Goal: Transaction & Acquisition: Purchase product/service

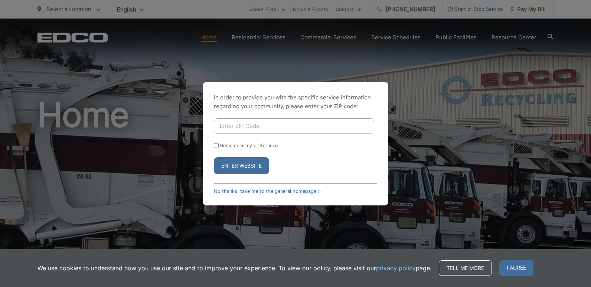
click at [225, 126] on input "Enter ZIP Code" at bounding box center [294, 126] width 160 height 16
type input "92081"
click at [218, 148] on div "Remember my preference" at bounding box center [295, 146] width 163 height 6
click at [216, 146] on input "Remember my preference" at bounding box center [216, 145] width 5 height 5
checkbox input "true"
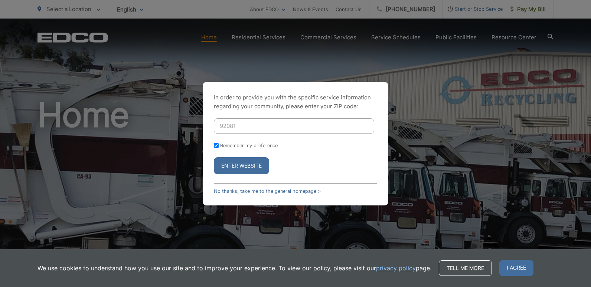
checkbox input "true"
click at [249, 167] on button "Enter Website" at bounding box center [241, 165] width 55 height 17
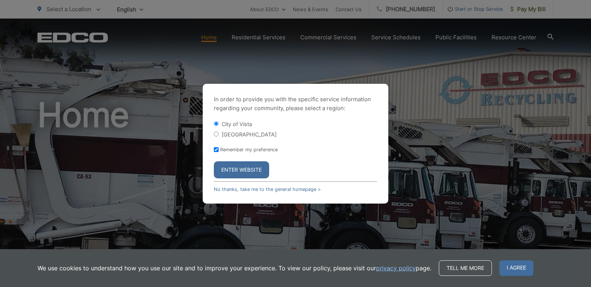
click at [249, 166] on button "Enter Website" at bounding box center [241, 169] width 55 height 17
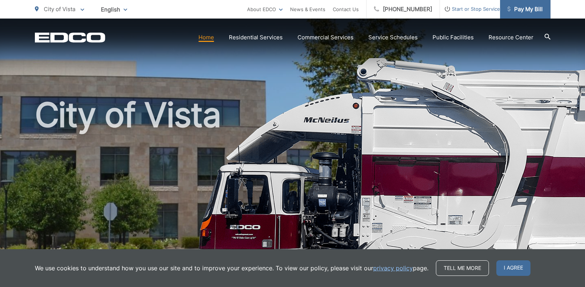
click at [536, 9] on span "Pay My Bill" at bounding box center [525, 9] width 35 height 9
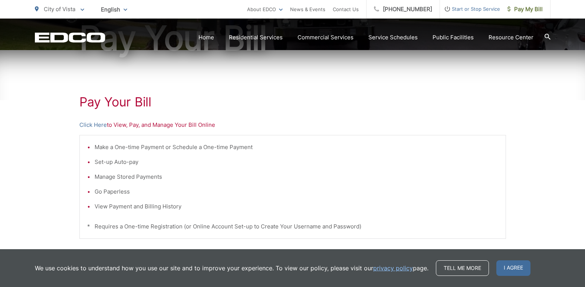
scroll to position [111, 0]
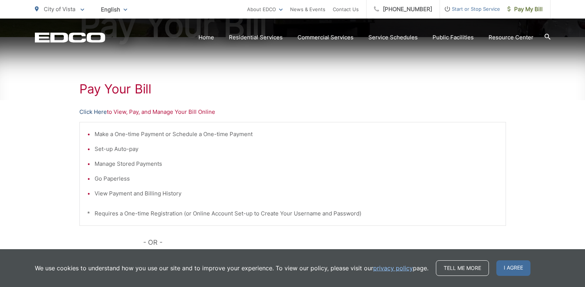
click at [97, 112] on link "Click Here" at bounding box center [92, 112] width 27 height 9
